Goal: Task Accomplishment & Management: Complete application form

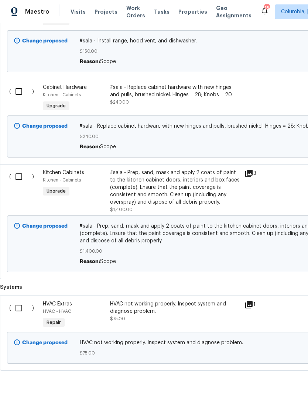
scroll to position [538, 0]
click at [19, 311] on input "checkbox" at bounding box center [21, 307] width 21 height 15
checkbox input "true"
click at [249, 379] on span "Create Work Order" at bounding box center [265, 382] width 49 height 9
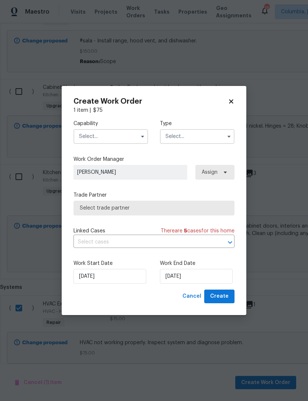
click at [91, 138] on input "text" at bounding box center [110, 136] width 75 height 15
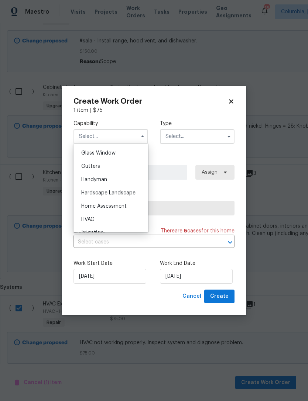
scroll to position [386, 0]
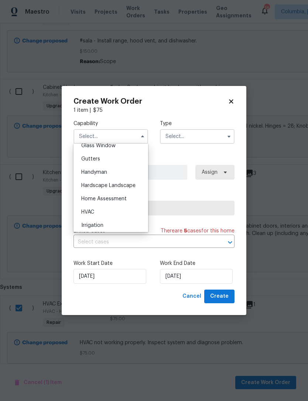
click at [86, 206] on div "HVAC" at bounding box center [110, 211] width 71 height 13
type input "HVAC"
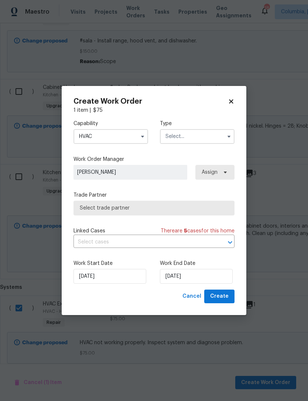
click at [172, 138] on input "text" at bounding box center [197, 136] width 75 height 15
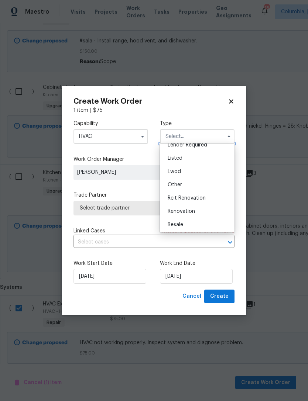
scroll to position [61, 0]
click at [173, 210] on span "Renovation" at bounding box center [180, 210] width 27 height 5
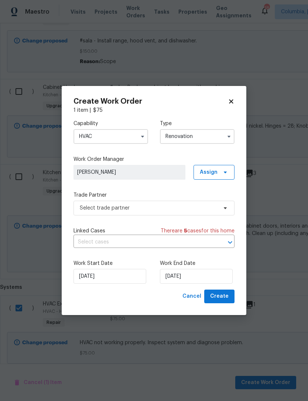
type input "Renovation"
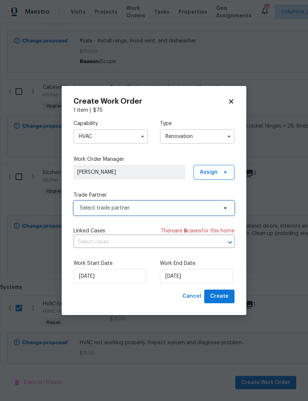
click at [87, 210] on span "Select trade partner" at bounding box center [149, 207] width 138 height 7
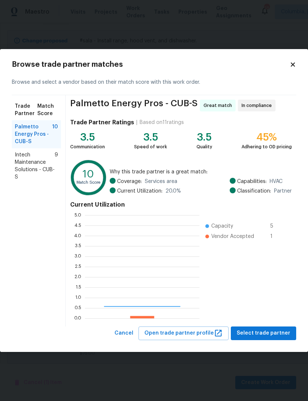
scroll to position [103, 114]
click at [15, 165] on span "Intech Maintenance Solutions - CUB-S" at bounding box center [35, 166] width 40 height 30
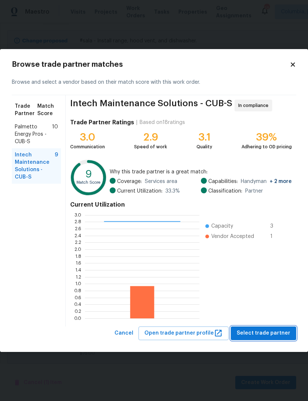
click at [252, 335] on span "Select trade partner" at bounding box center [262, 333] width 53 height 9
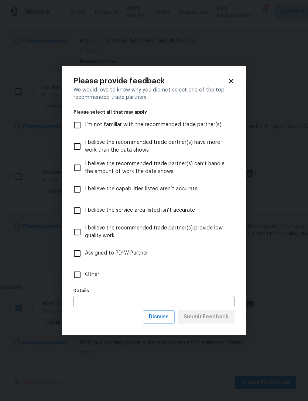
click at [76, 277] on input "Other" at bounding box center [76, 274] width 15 height 15
checkbox input "true"
click at [193, 319] on span "Submit Feedback" at bounding box center [205, 316] width 45 height 9
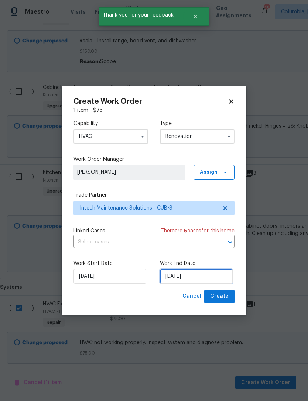
click at [182, 276] on input "[DATE]" at bounding box center [196, 276] width 73 height 15
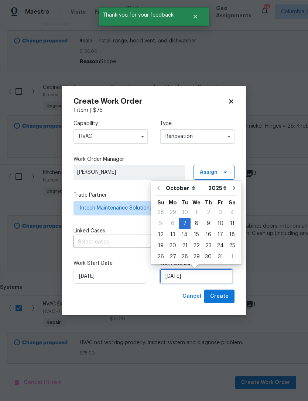
scroll to position [14, 0]
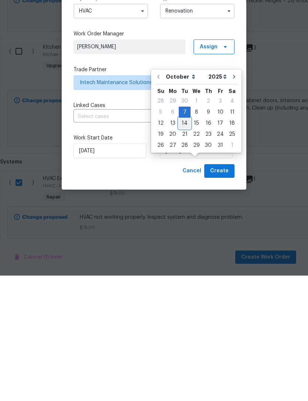
click at [184, 243] on div "14" at bounding box center [185, 248] width 12 height 10
type input "[DATE]"
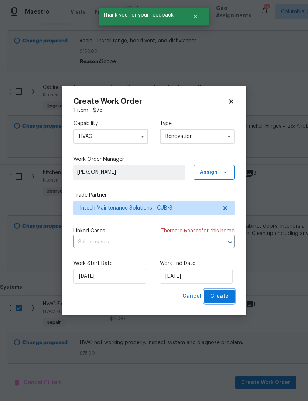
click at [219, 297] on span "Create" at bounding box center [219, 296] width 18 height 9
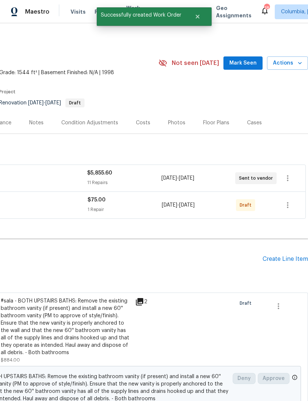
scroll to position [0, 109]
click at [286, 201] on icon "button" at bounding box center [287, 205] width 9 height 9
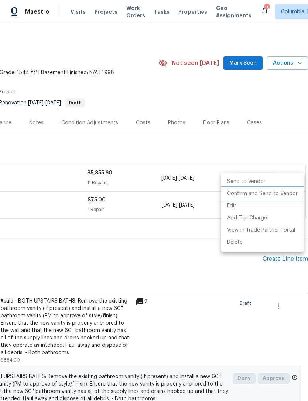
click at [239, 195] on li "Confirm and Send to Vendor" at bounding box center [262, 194] width 82 height 12
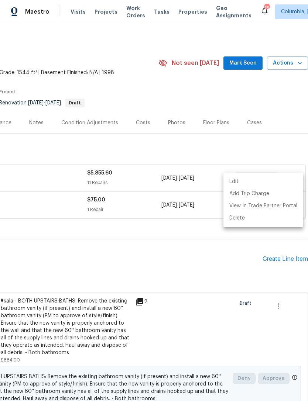
click at [105, 213] on div at bounding box center [154, 200] width 308 height 401
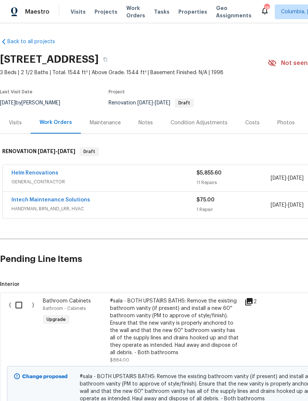
scroll to position [0, 0]
click at [17, 170] on link "Helm Renovations" at bounding box center [34, 172] width 47 height 5
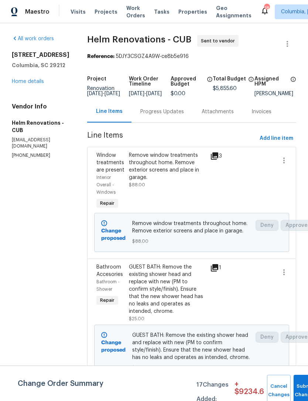
click at [165, 115] on div "Progress Updates" at bounding box center [162, 111] width 44 height 7
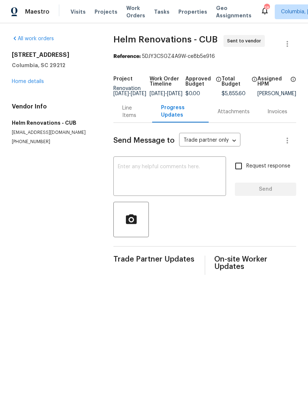
click at [122, 114] on div "Line Items" at bounding box center [132, 111] width 21 height 15
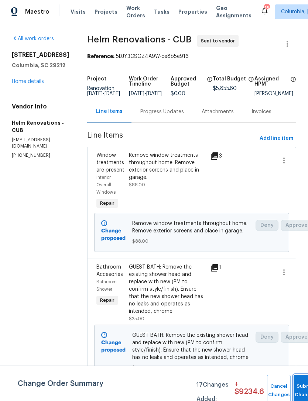
click at [294, 385] on button "Submit Changes" at bounding box center [305, 391] width 24 height 32
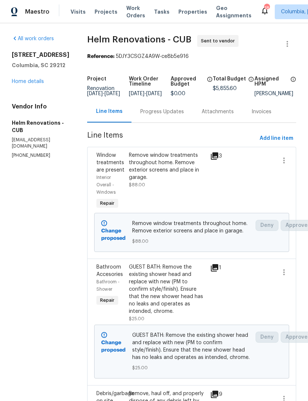
click at [159, 115] on div "Progress Updates" at bounding box center [162, 111] width 44 height 7
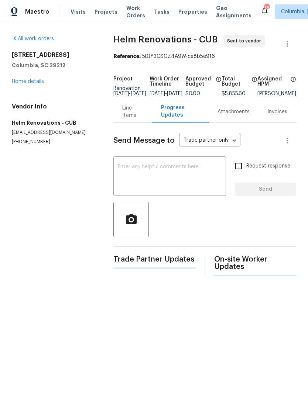
click at [129, 170] on textarea at bounding box center [170, 177] width 104 height 26
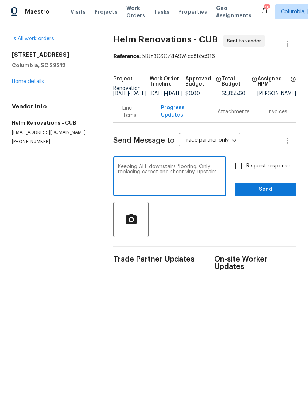
type textarea "Keeping ALL downstairs flooring. Only replacing carpet and sheet vinyl upstairs."
click at [244, 169] on input "Request response" at bounding box center [238, 165] width 15 height 15
checkbox input "true"
click at [213, 180] on textarea "Keeping ALL downstairs flooring. Only replacing carpet and sheet vinyl upstairs." at bounding box center [170, 177] width 104 height 26
type textarea "Keeping ALL downstairs flooring. Only replacing carpet and sheet vinyl upstairs…"
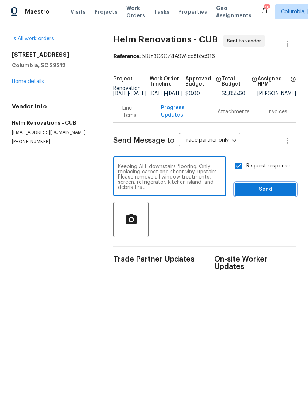
click at [268, 194] on span "Send" at bounding box center [265, 189] width 49 height 9
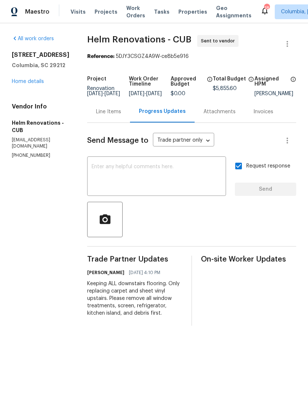
click at [115, 115] on div "Line Items" at bounding box center [108, 111] width 25 height 7
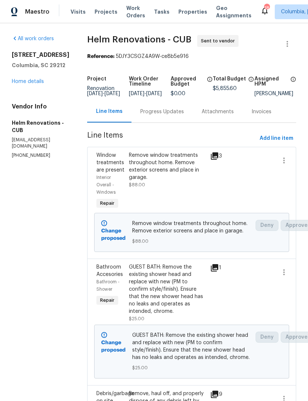
click at [12, 83] on link "Home details" at bounding box center [28, 81] width 32 height 5
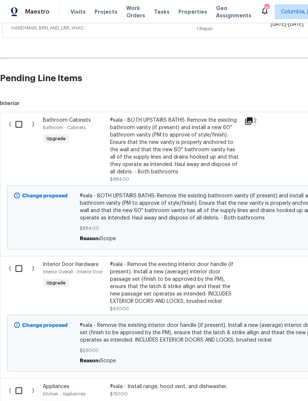
scroll to position [180, 0]
click at [16, 123] on input "checkbox" at bounding box center [21, 124] width 21 height 15
checkbox input "true"
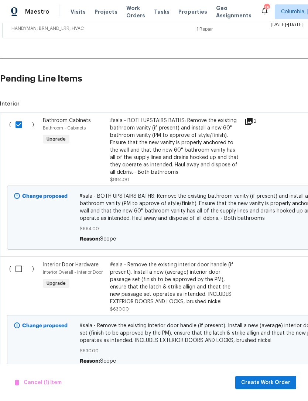
click at [15, 268] on input "checkbox" at bounding box center [21, 268] width 21 height 15
checkbox input "true"
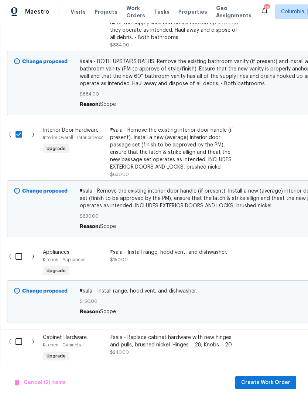
scroll to position [316, 0]
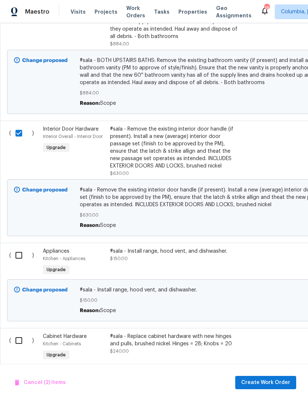
click at [19, 258] on input "checkbox" at bounding box center [21, 255] width 21 height 15
checkbox input "true"
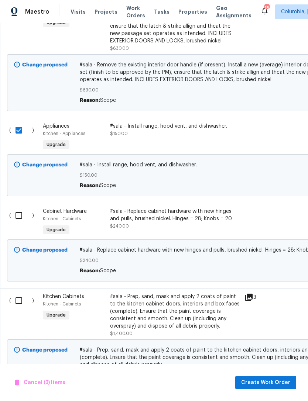
scroll to position [441, 0]
click at [17, 217] on input "checkbox" at bounding box center [21, 215] width 21 height 15
checkbox input "true"
click at [17, 301] on input "checkbox" at bounding box center [21, 300] width 21 height 15
checkbox input "true"
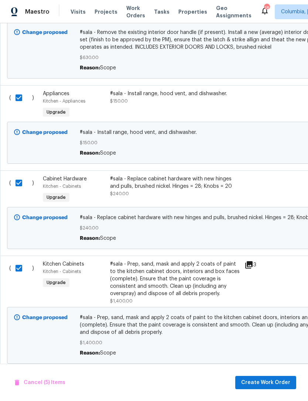
scroll to position [473, 0]
click at [252, 381] on span "Create Work Order" at bounding box center [265, 382] width 49 height 9
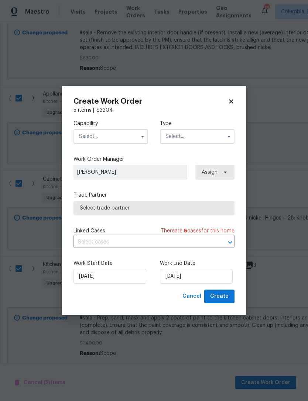
click at [87, 132] on input "text" at bounding box center [110, 136] width 75 height 15
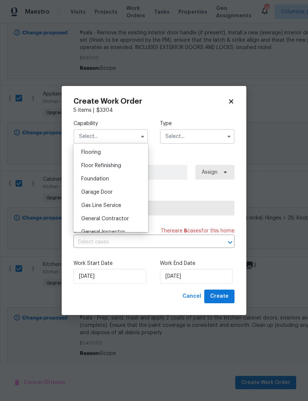
scroll to position [300, 0]
click at [88, 203] on span "General Contractor" at bounding box center [105, 204] width 48 height 5
type input "General Contractor"
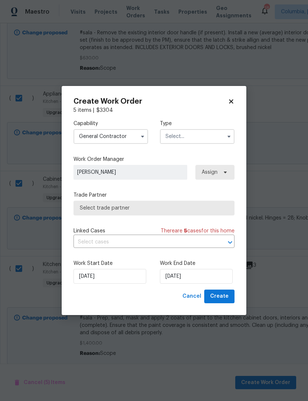
click at [174, 136] on input "text" at bounding box center [197, 136] width 75 height 15
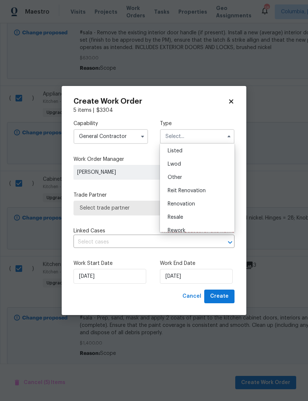
scroll to position [84, 0]
click at [169, 186] on span "Renovation" at bounding box center [180, 186] width 27 height 5
type input "Renovation"
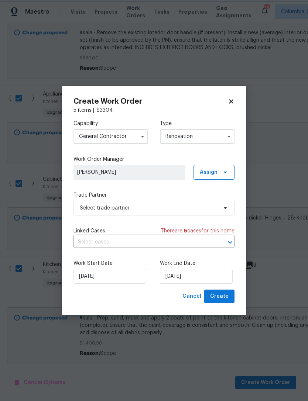
scroll to position [0, 0]
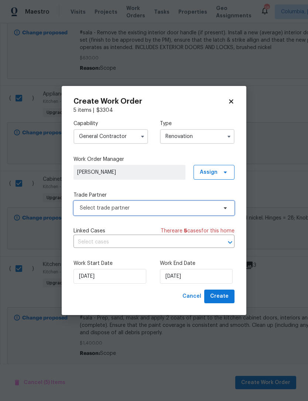
click at [80, 207] on span "Select trade partner" at bounding box center [149, 207] width 138 height 7
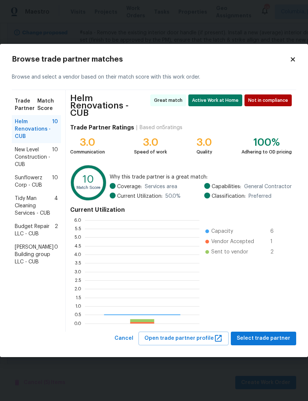
scroll to position [103, 114]
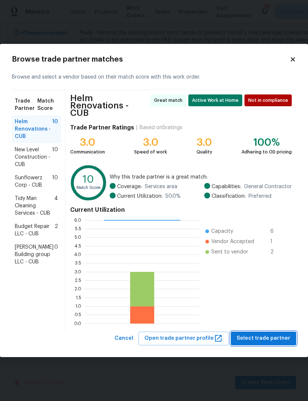
click at [265, 335] on span "Select trade partner" at bounding box center [262, 338] width 53 height 9
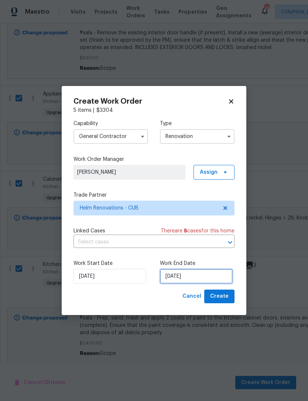
click at [188, 275] on input "[DATE]" at bounding box center [196, 276] width 73 height 15
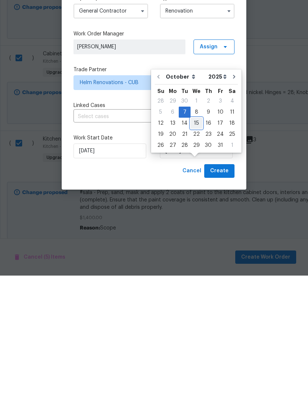
click at [190, 243] on div "15" at bounding box center [196, 248] width 12 height 10
type input "[DATE]"
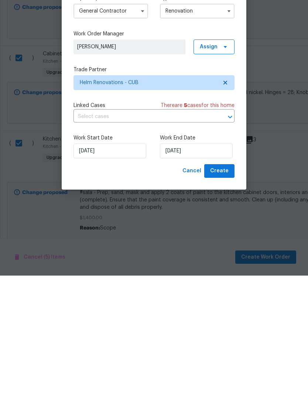
scroll to position [24, 0]
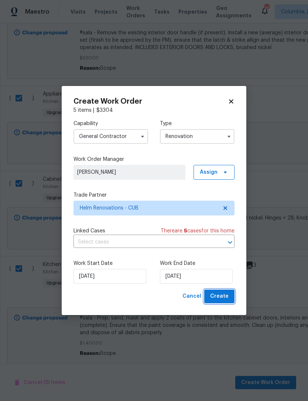
click at [218, 298] on span "Create" at bounding box center [219, 296] width 18 height 9
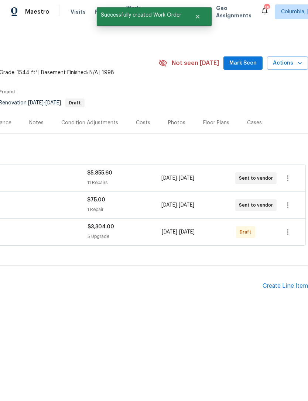
scroll to position [0, 109]
click at [285, 233] on icon "button" at bounding box center [287, 232] width 9 height 9
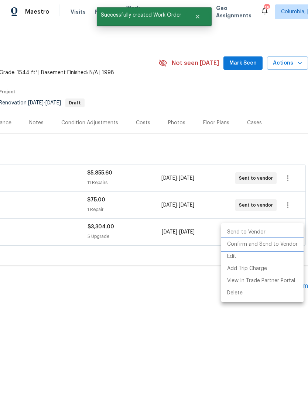
click at [232, 246] on li "Confirm and Send to Vendor" at bounding box center [262, 244] width 82 height 12
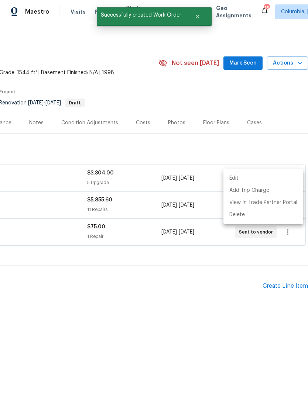
click at [110, 302] on div at bounding box center [154, 200] width 308 height 401
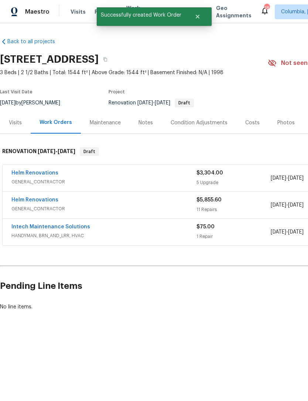
scroll to position [0, 0]
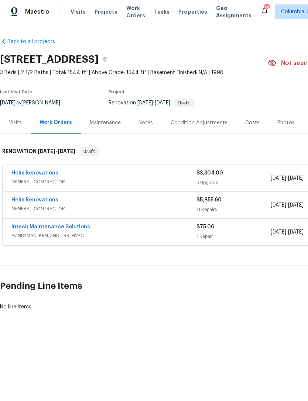
click at [22, 172] on link "Helm Renovations" at bounding box center [34, 172] width 47 height 5
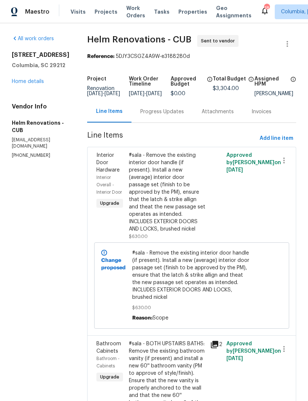
click at [168, 115] on div "Progress Updates" at bounding box center [162, 111] width 44 height 7
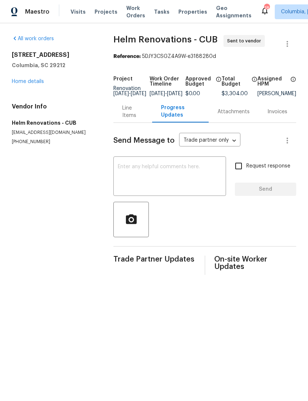
click at [124, 177] on textarea at bounding box center [170, 177] width 104 height 26
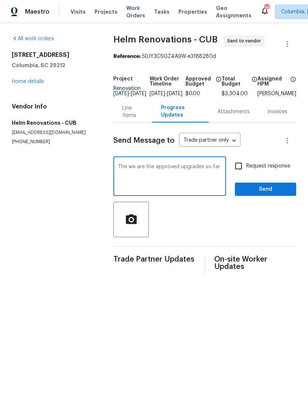
type textarea "The we are the approved upgrades so far"
click at [241, 171] on input "Request response" at bounding box center [238, 165] width 15 height 15
checkbox input "true"
click at [253, 194] on span "Send" at bounding box center [265, 189] width 49 height 9
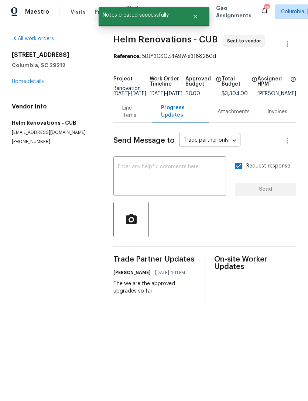
click at [22, 83] on link "Home details" at bounding box center [28, 81] width 32 height 5
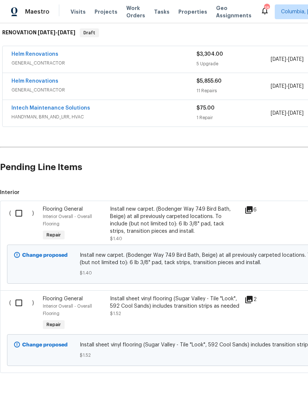
scroll to position [118, 0]
click at [20, 212] on input "checkbox" at bounding box center [21, 213] width 21 height 15
checkbox input "true"
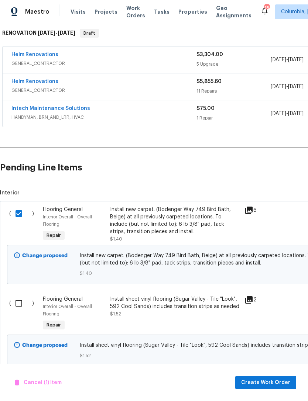
click at [18, 301] on input "checkbox" at bounding box center [21, 303] width 21 height 15
checkbox input "true"
click at [255, 380] on span "Create Work Order" at bounding box center [265, 382] width 49 height 9
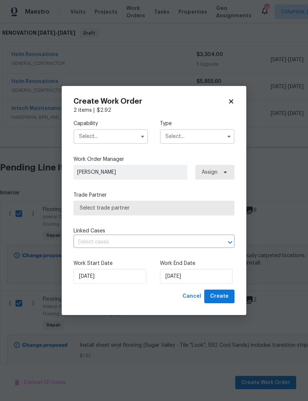
click at [90, 138] on input "text" at bounding box center [110, 136] width 75 height 15
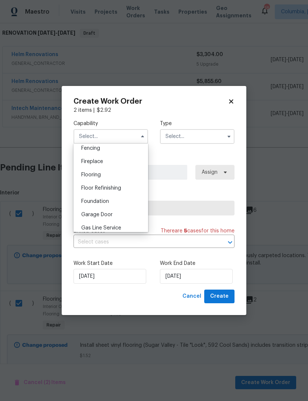
scroll to position [263, 0]
click at [88, 177] on span "Flooring" at bounding box center [91, 175] width 20 height 5
type input "Flooring"
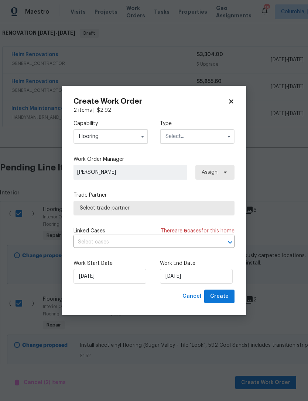
click at [181, 139] on input "text" at bounding box center [197, 136] width 75 height 15
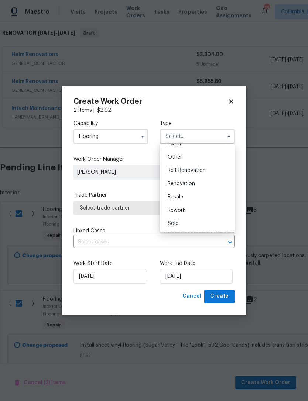
scroll to position [88, 0]
click at [177, 183] on span "Renovation" at bounding box center [180, 183] width 27 height 5
type input "Renovation"
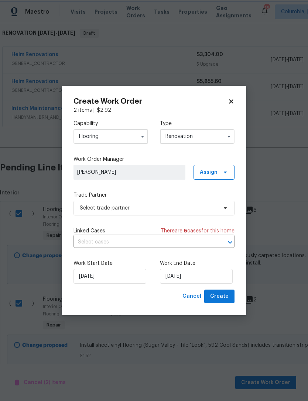
scroll to position [0, 0]
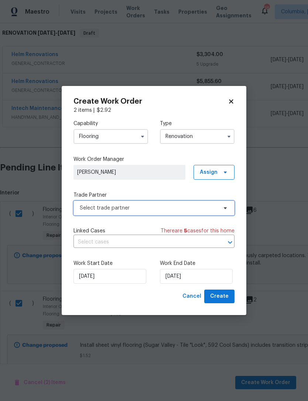
click at [90, 207] on span "Select trade partner" at bounding box center [149, 207] width 138 height 7
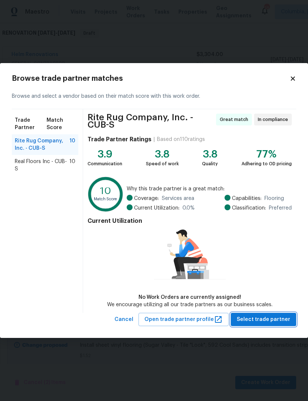
click at [251, 316] on span "Select trade partner" at bounding box center [262, 319] width 53 height 9
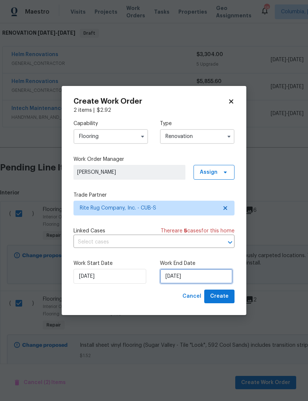
click at [188, 276] on input "[DATE]" at bounding box center [196, 276] width 73 height 15
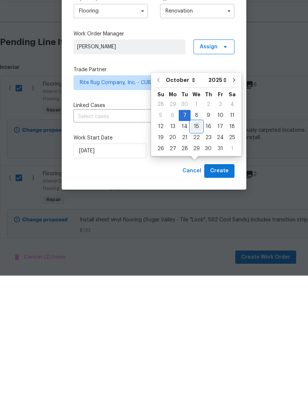
click at [190, 247] on div "15" at bounding box center [196, 252] width 12 height 10
type input "[DATE]"
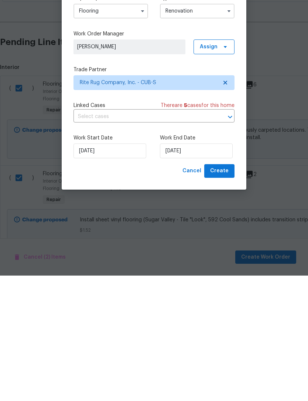
scroll to position [24, 0]
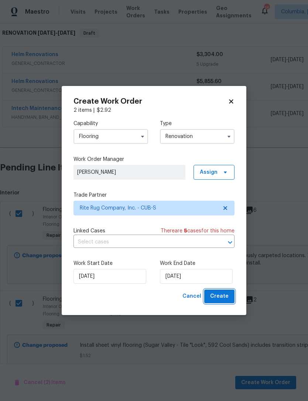
click at [219, 296] on span "Create" at bounding box center [219, 296] width 18 height 9
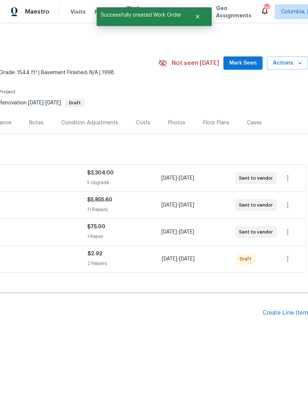
scroll to position [0, 109]
click at [289, 261] on icon "button" at bounding box center [287, 259] width 9 height 9
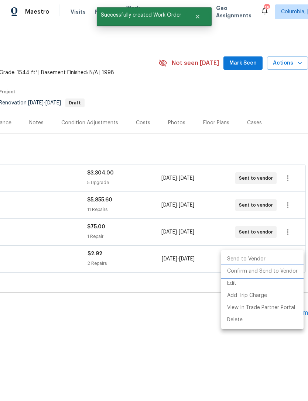
click at [249, 270] on li "Confirm and Send to Vendor" at bounding box center [262, 271] width 82 height 12
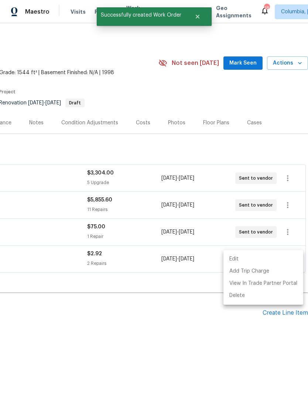
click at [119, 311] on div at bounding box center [154, 200] width 308 height 401
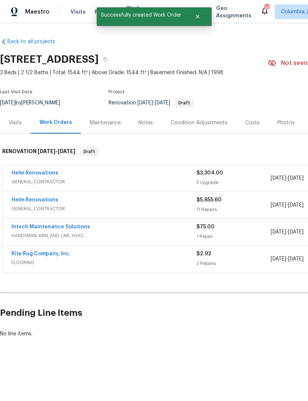
scroll to position [0, 0]
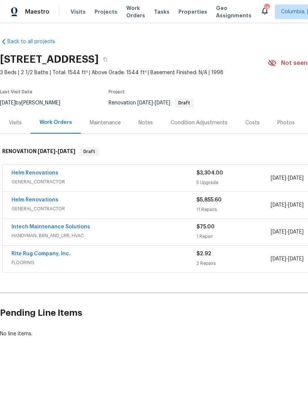
click at [29, 254] on link "Rite Rug Company, Inc." at bounding box center [40, 253] width 59 height 5
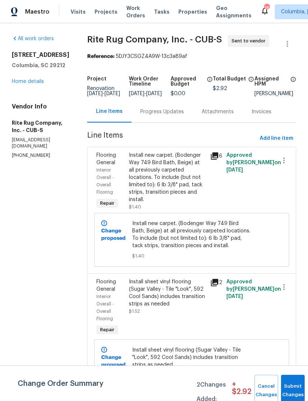
click at [148, 115] on div "Progress Updates" at bounding box center [162, 111] width 44 height 7
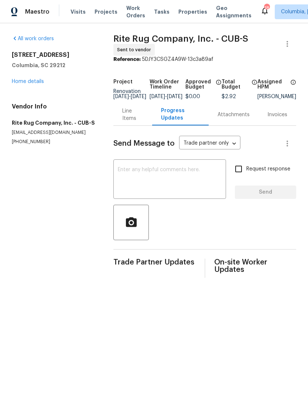
click at [124, 179] on textarea at bounding box center [170, 180] width 104 height 26
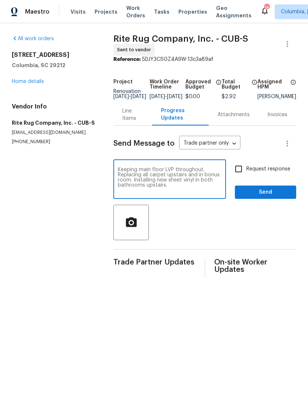
type textarea "Keeping main floor LVP throughout. Replacing all carpet upstairs and in bonus r…"
click at [242, 173] on input "Request response" at bounding box center [238, 168] width 15 height 15
checkbox input "true"
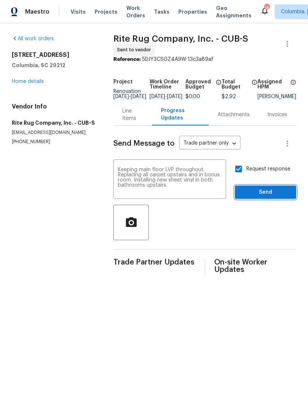
click at [263, 197] on span "Send" at bounding box center [265, 192] width 49 height 9
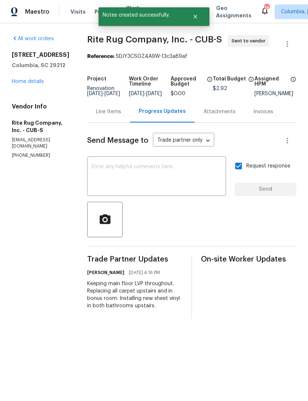
click at [20, 80] on link "Home details" at bounding box center [28, 81] width 32 height 5
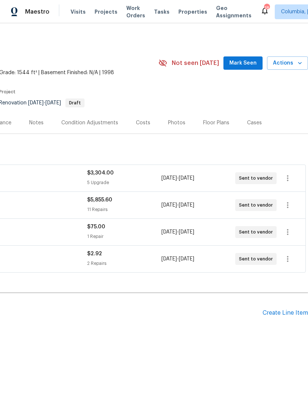
scroll to position [0, 109]
